Goal: Communication & Community: Answer question/provide support

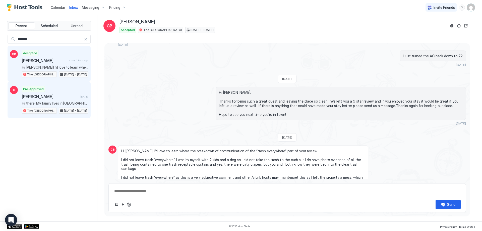
scroll to position [664, 0]
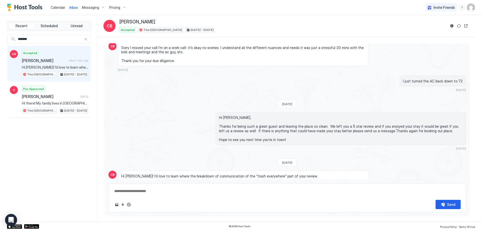
click at [84, 7] on span "Messaging" at bounding box center [90, 7] width 17 height 5
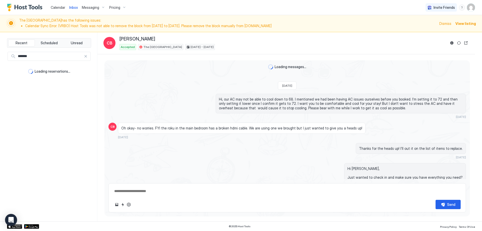
scroll to position [461, 0]
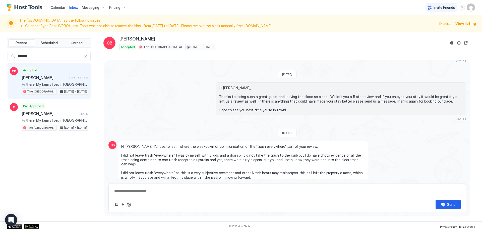
click at [90, 7] on span "Messaging" at bounding box center [90, 7] width 17 height 5
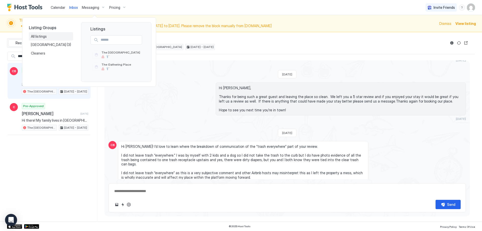
click at [50, 38] on div "All listings" at bounding box center [51, 36] width 40 height 5
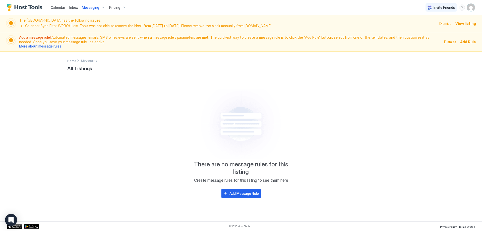
click at [453, 42] on span "Dismiss" at bounding box center [450, 41] width 12 height 5
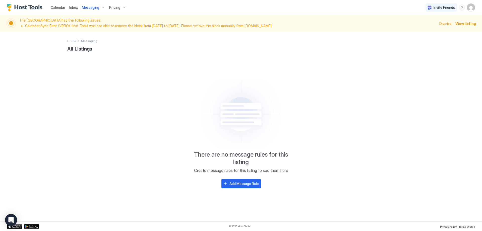
click at [72, 8] on span "Inbox" at bounding box center [73, 7] width 9 height 4
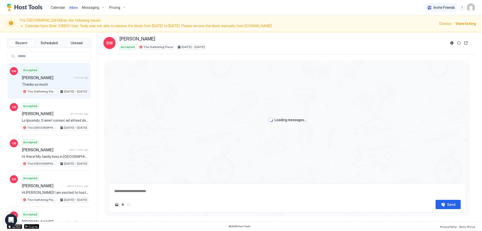
scroll to position [177, 0]
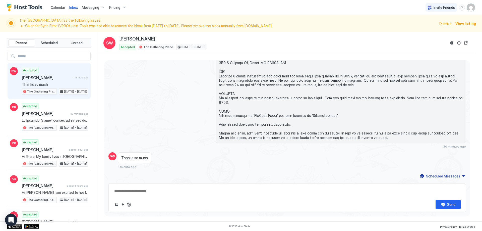
click at [55, 81] on div "Accepted Sandara Williams 1 minute ago Thanks so much The Gathering Place Aug 1…" at bounding box center [55, 81] width 67 height 28
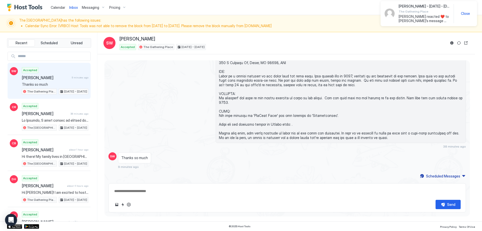
scroll to position [197, 0]
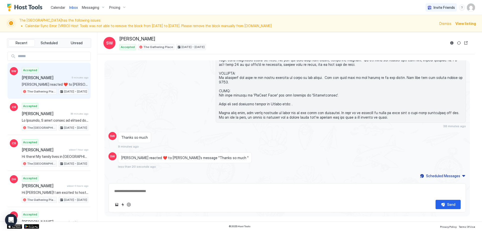
click at [64, 79] on span "Sandara Williams" at bounding box center [46, 77] width 48 height 5
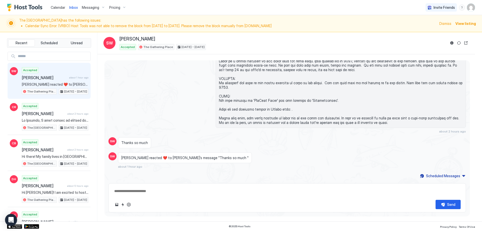
type textarea "*"
